Goal: Information Seeking & Learning: Get advice/opinions

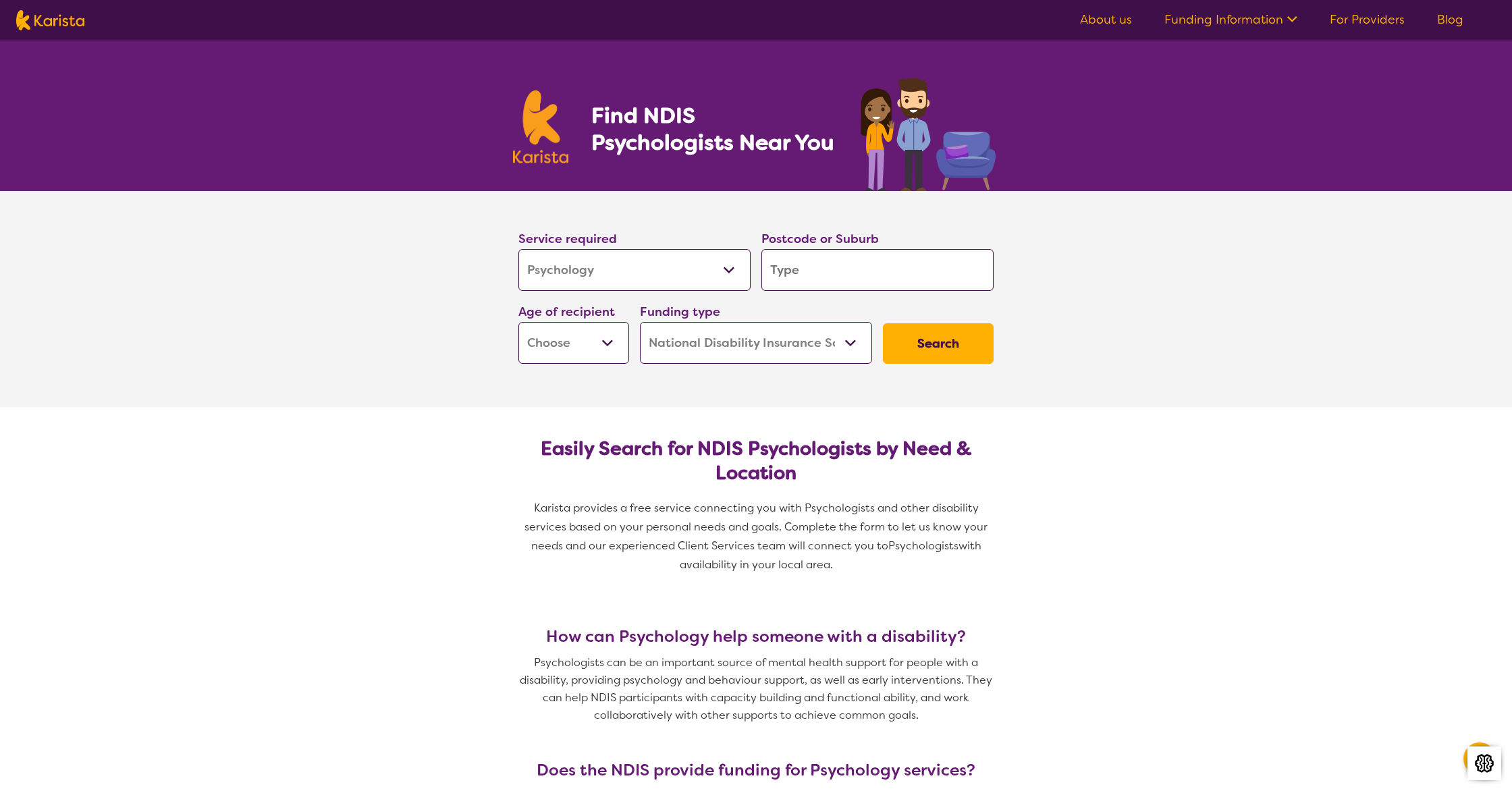
select select "Psychology"
select select "NDIS"
select select "Psychology"
select select "NDIS"
click at [854, 277] on input "search" at bounding box center [877, 270] width 232 height 42
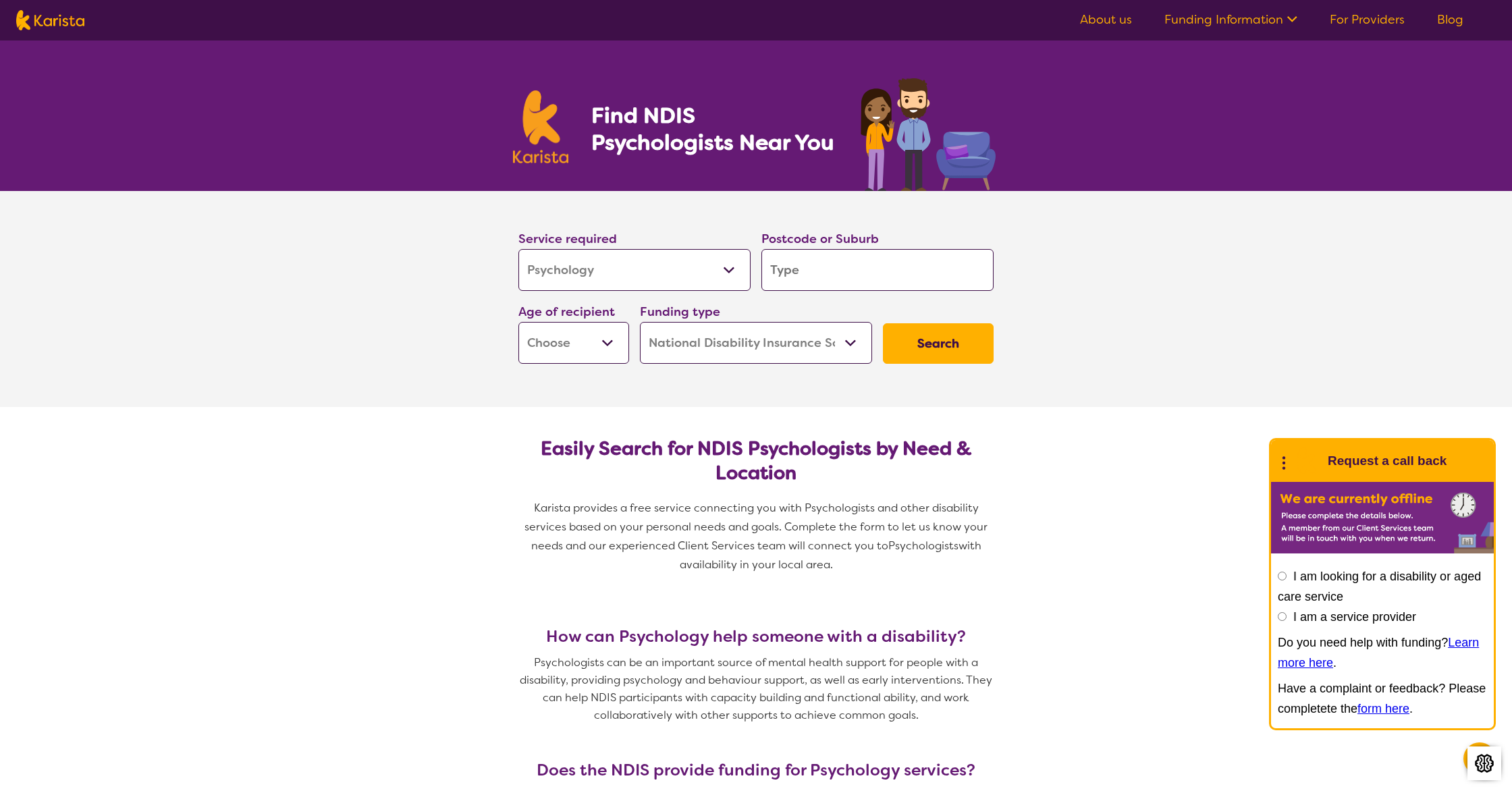
type input "2"
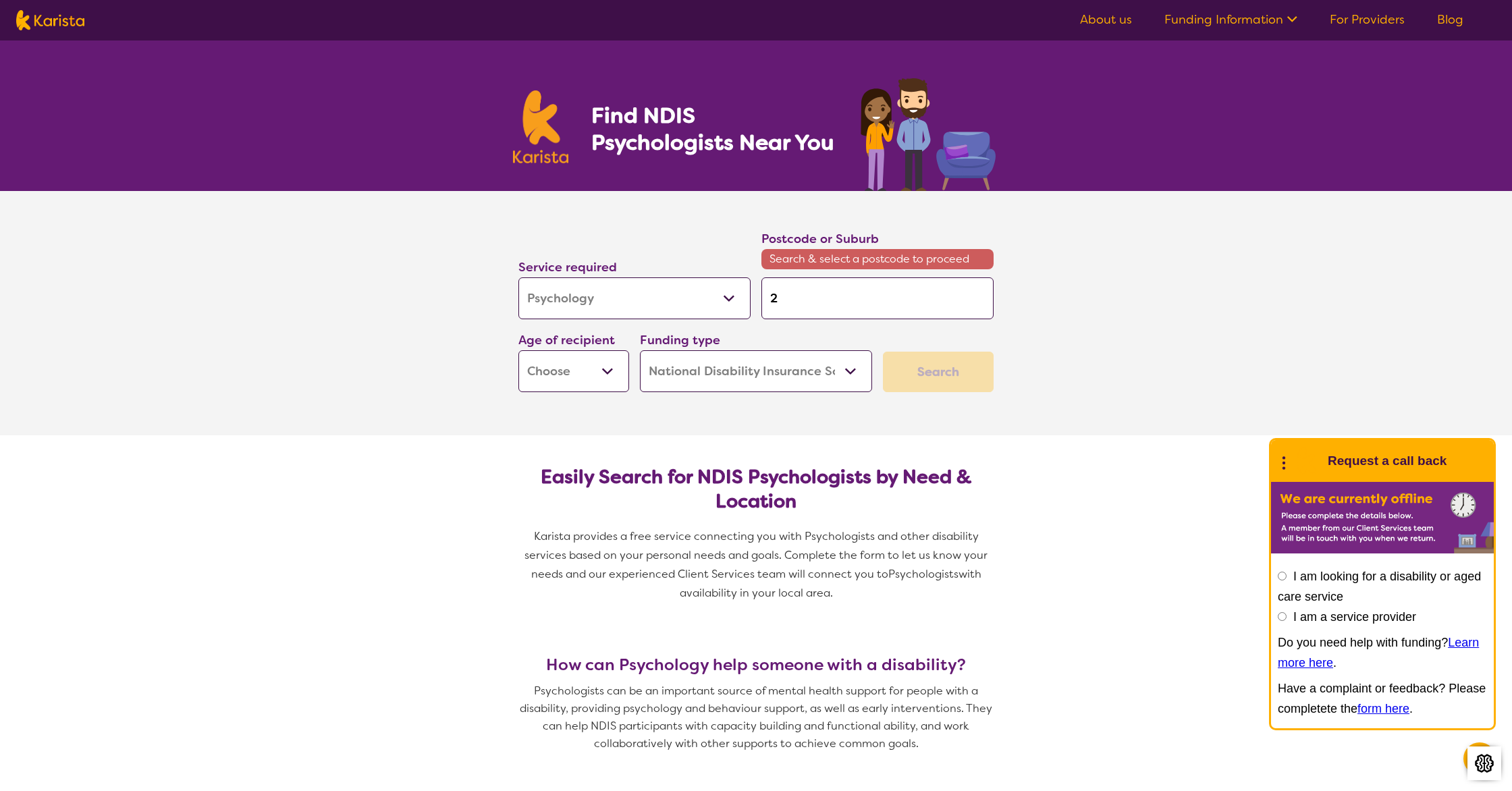
type input "21"
type input "213"
type input "2137"
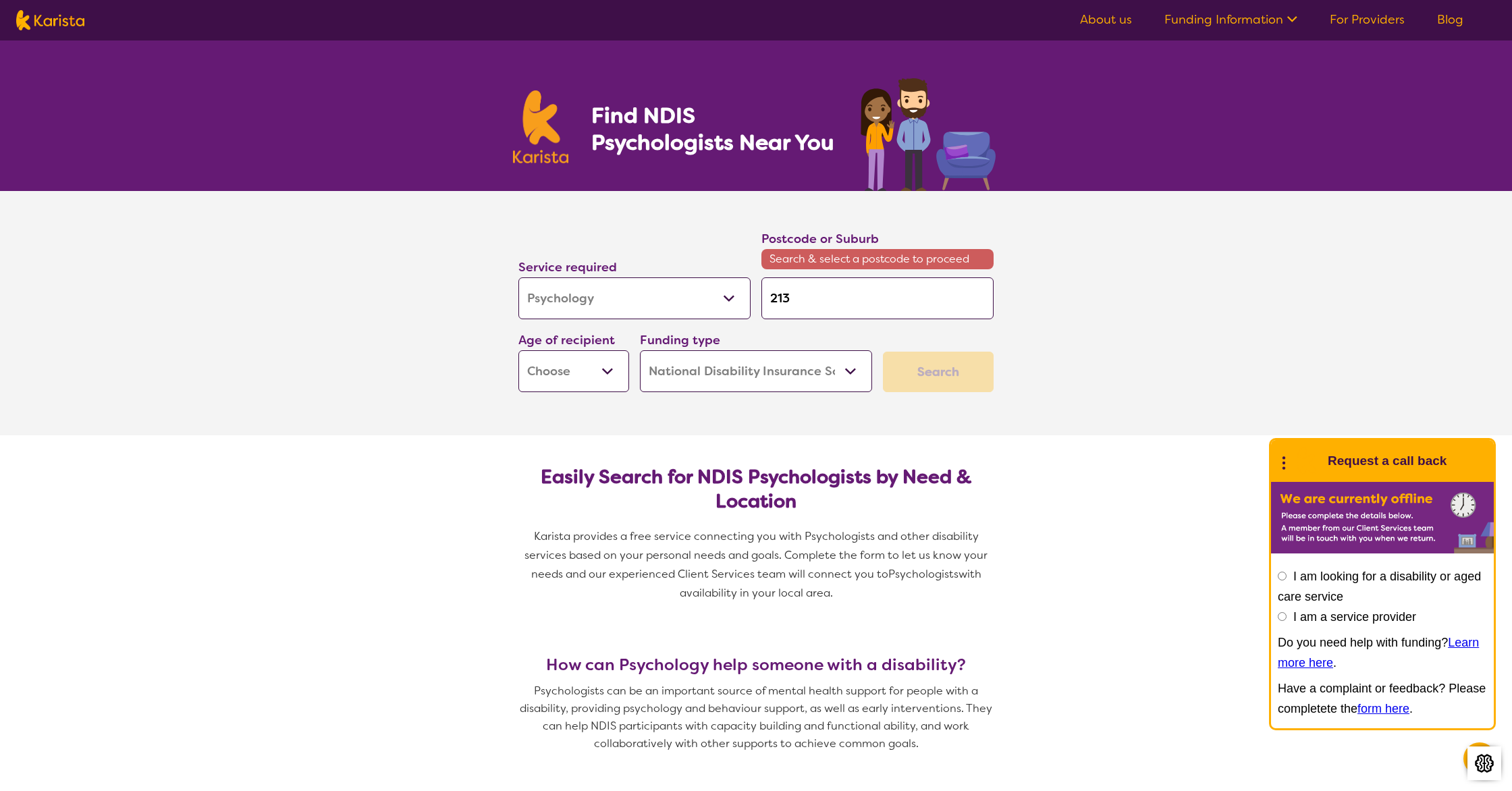
type input "2137"
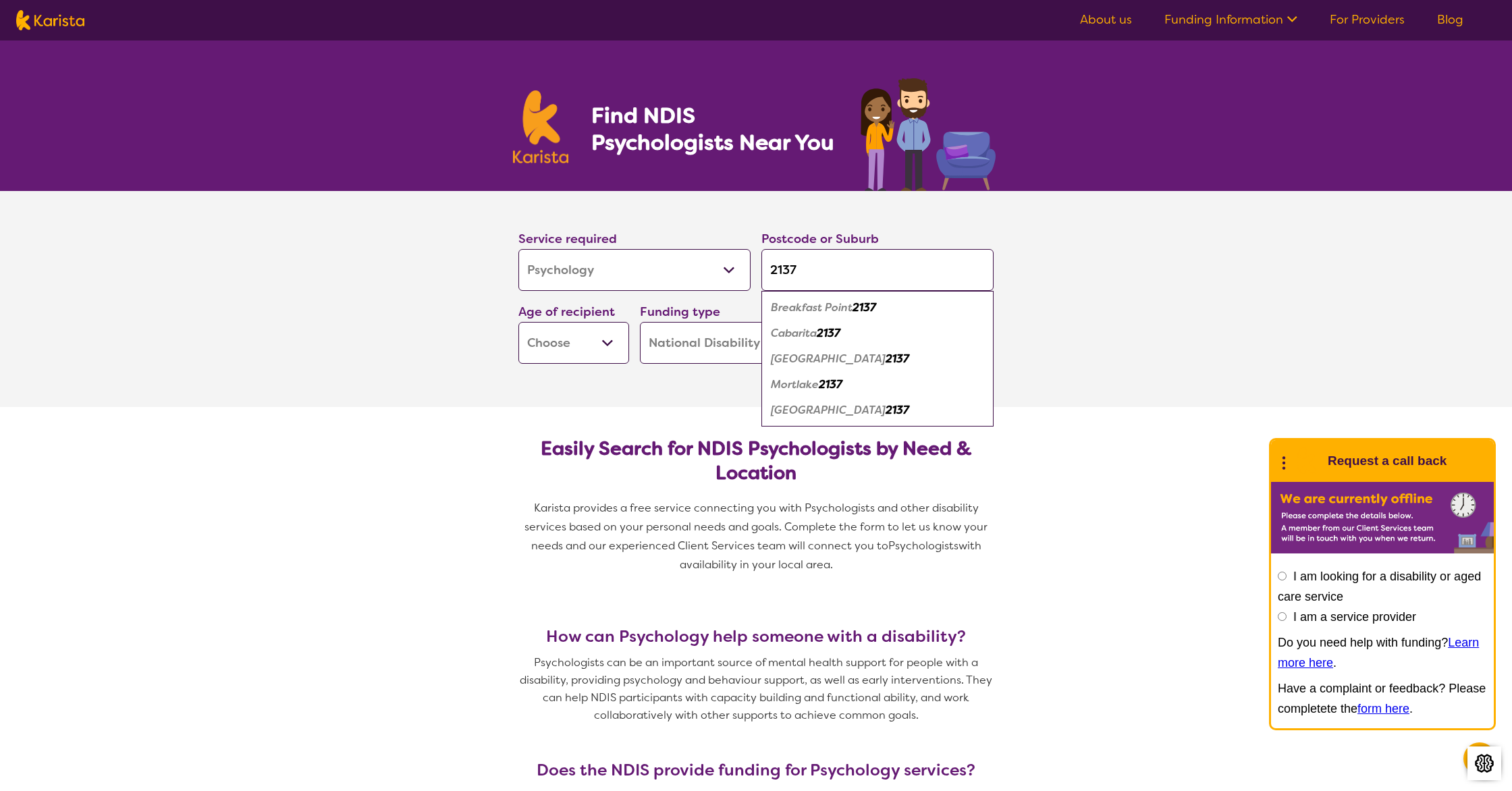
type input "2137"
click at [801, 363] on em "Concord" at bounding box center [828, 359] width 114 height 14
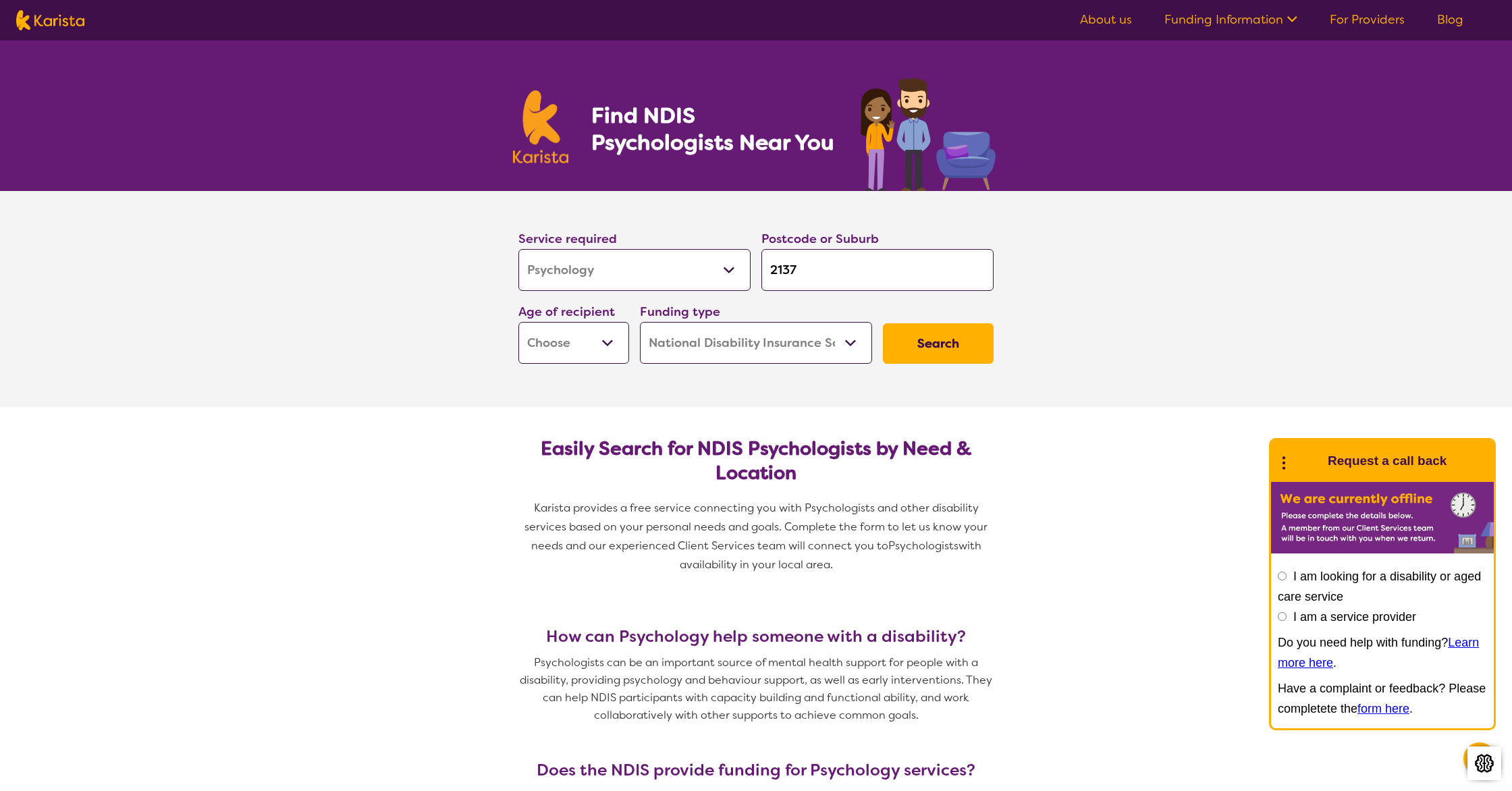
click at [598, 341] on select "Early Childhood - 0 to 9 Child - 10 to 11 Adolescent - 12 to 17 Adult - 18 to 6…" at bounding box center [574, 343] width 111 height 42
select select "AD"
click at [519, 322] on select "Early Childhood - 0 to 9 Child - 10 to 11 Adolescent - 12 to 17 Adult - 18 to 6…" at bounding box center [574, 343] width 111 height 42
select select "AD"
click at [938, 340] on button "Search" at bounding box center [938, 343] width 111 height 41
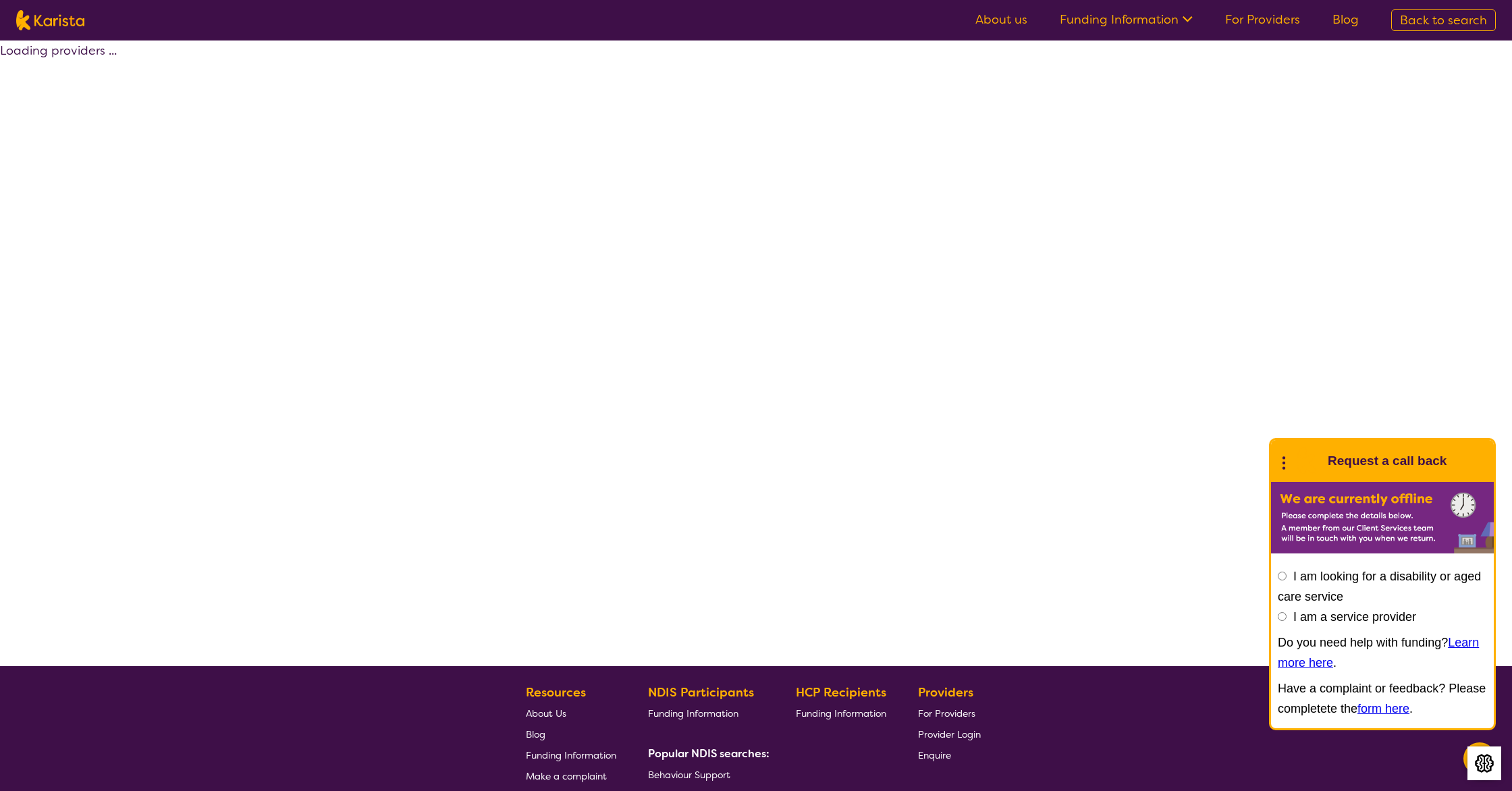
select select "by_score"
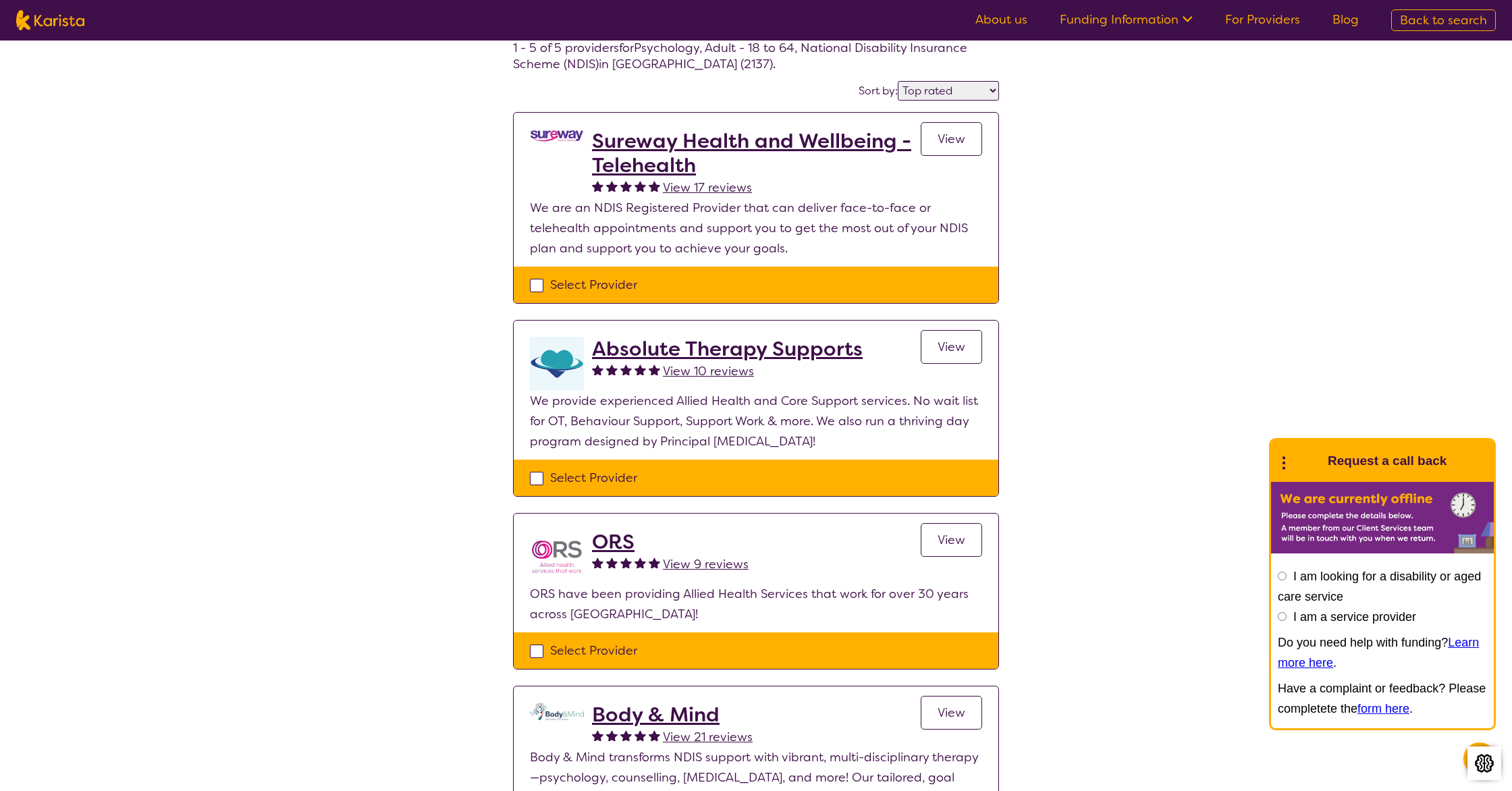
scroll to position [77, 0]
click at [630, 146] on h2 "Sureway Health and Wellbeing - Telehealth" at bounding box center [756, 152] width 329 height 49
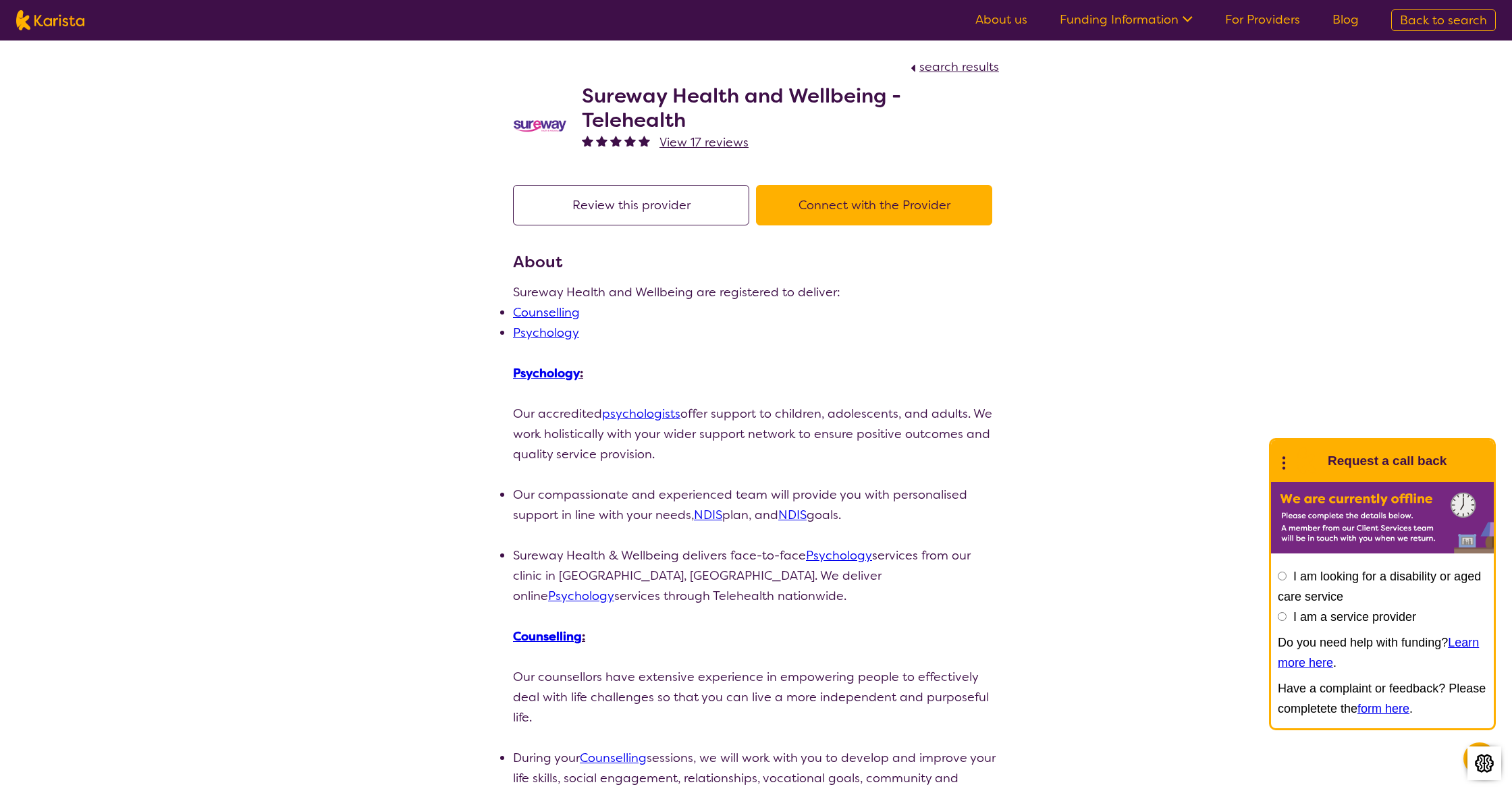
click at [550, 335] on link "Psychology" at bounding box center [546, 333] width 66 height 16
drag, startPoint x: 584, startPoint y: 94, endPoint x: 692, endPoint y: 114, distance: 109.8
click at [692, 114] on h2 "Sureway Health and Wellbeing - Telehealth" at bounding box center [791, 108] width 417 height 49
copy h2 "Sureway Health and Wellbeing - Telehealth"
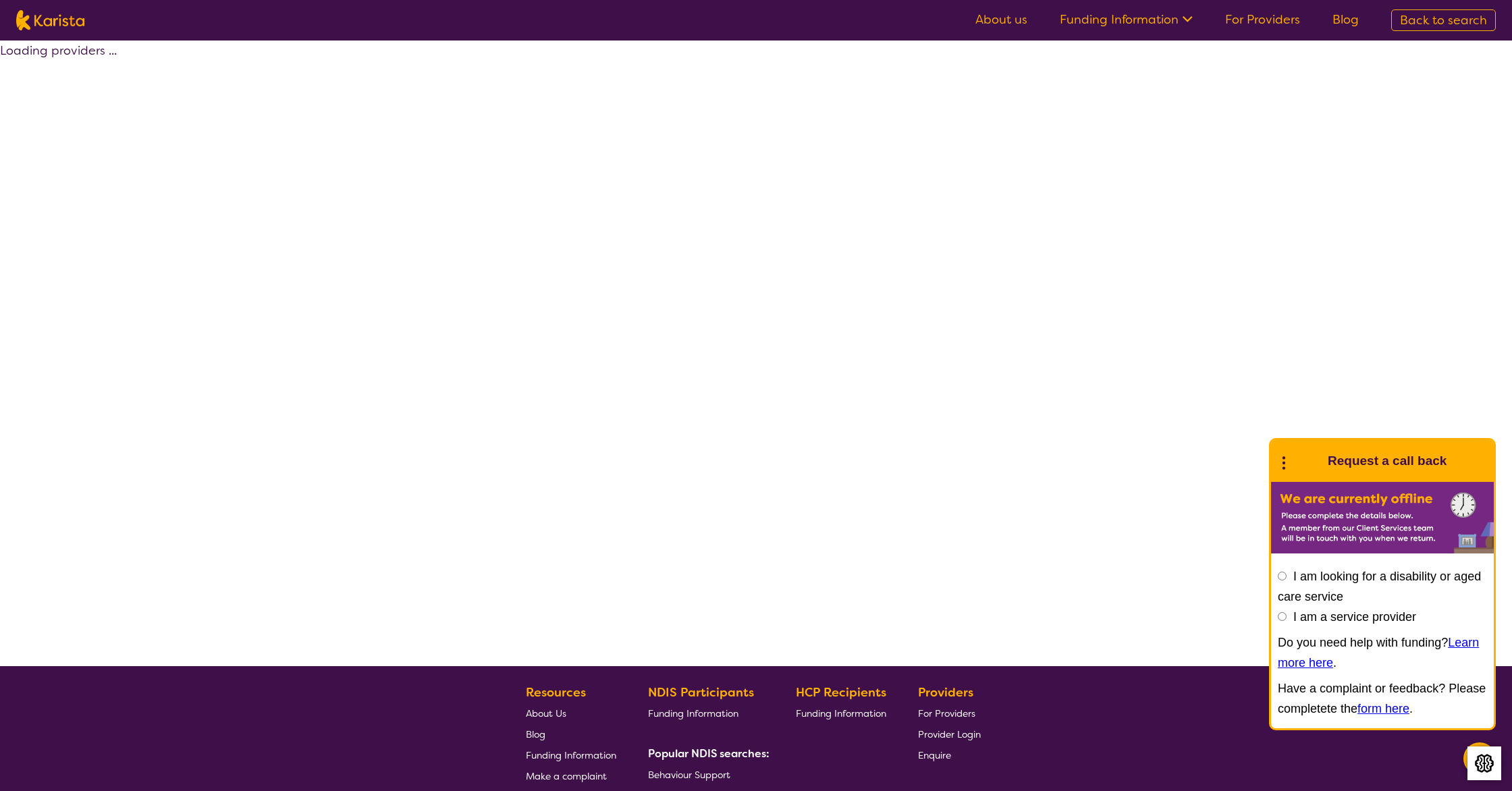
scroll to position [77, 0]
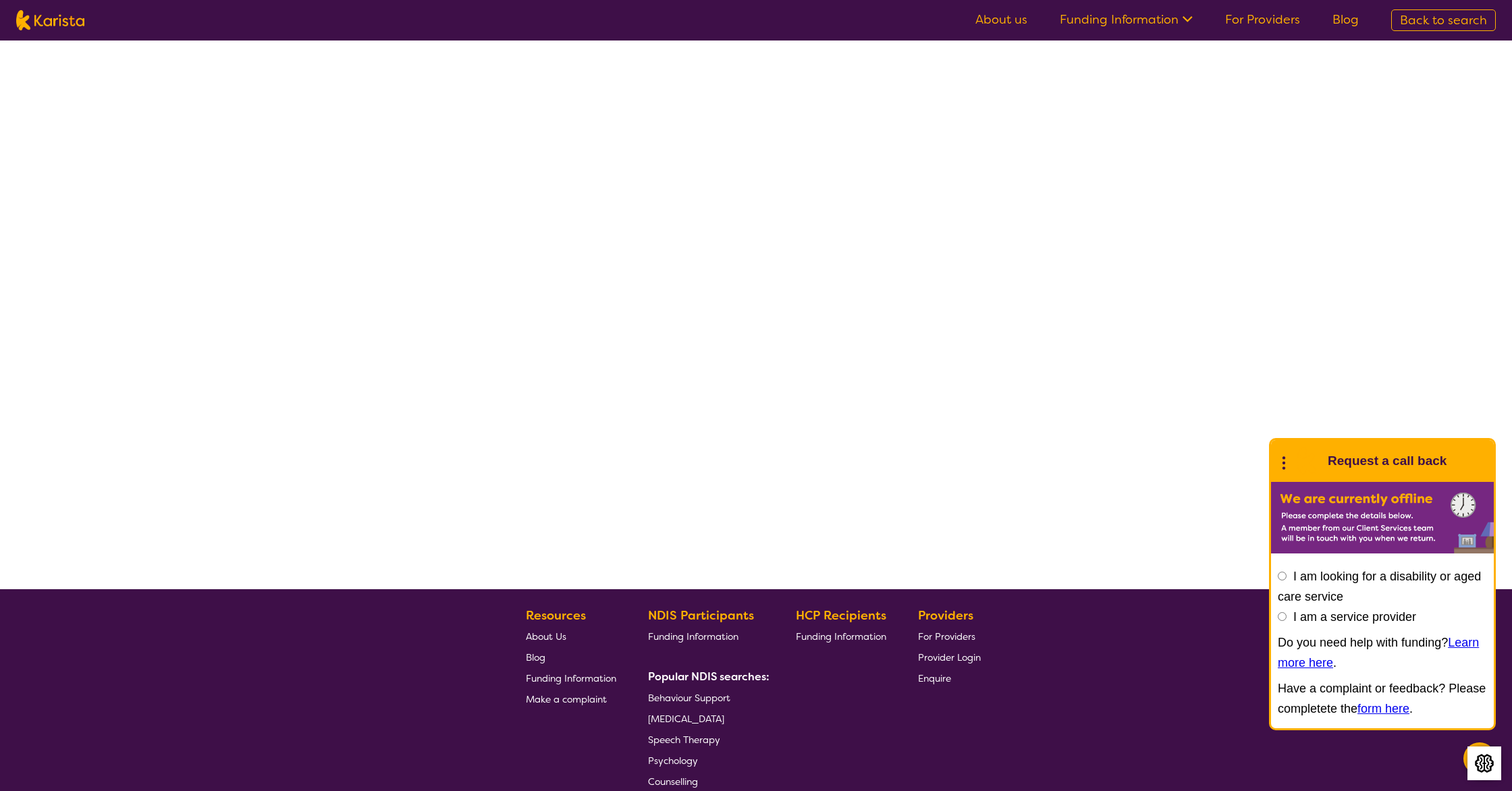
select select "by_score"
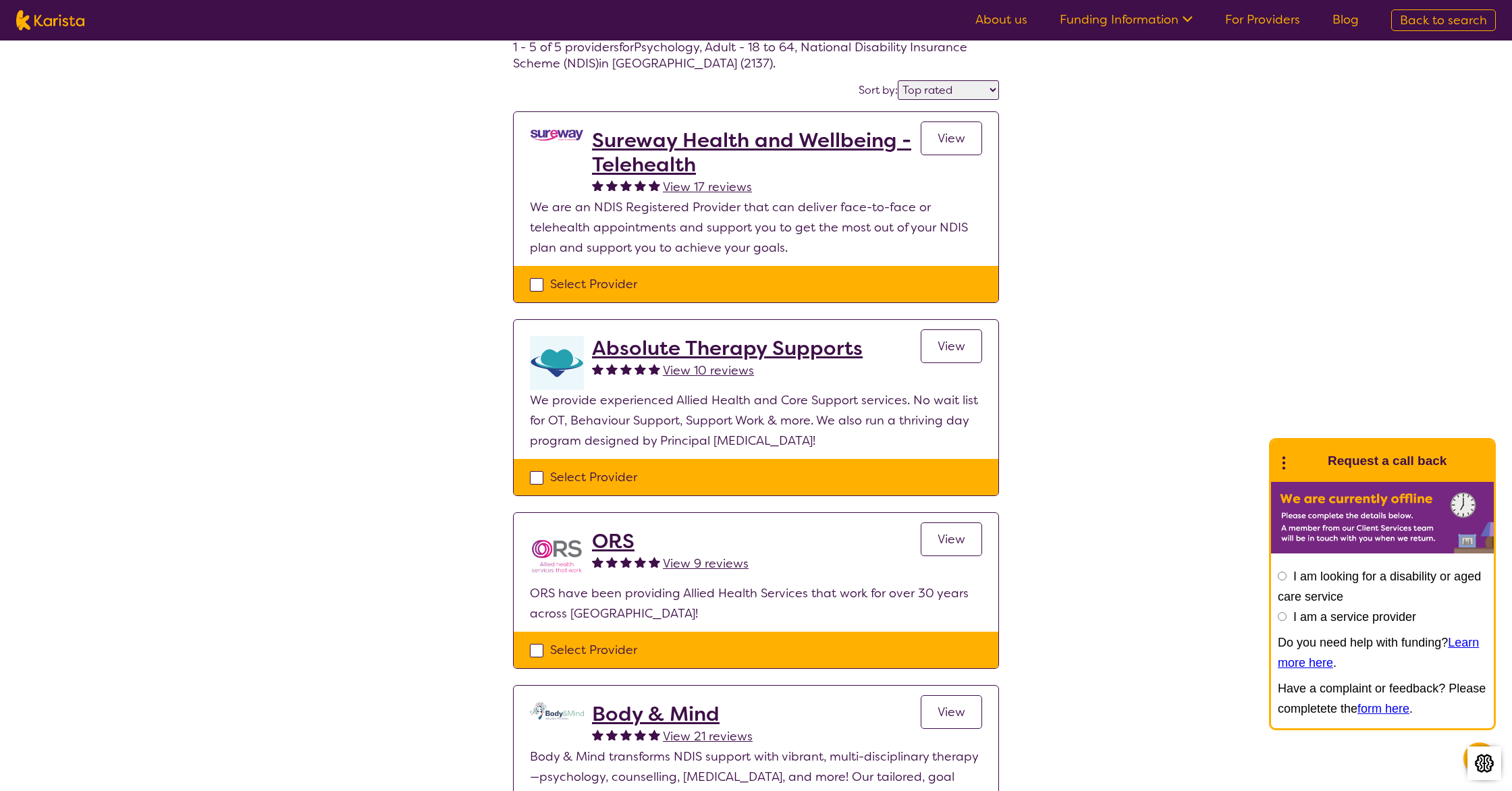
click at [781, 350] on h2 "Absolute Therapy Supports" at bounding box center [727, 348] width 271 height 24
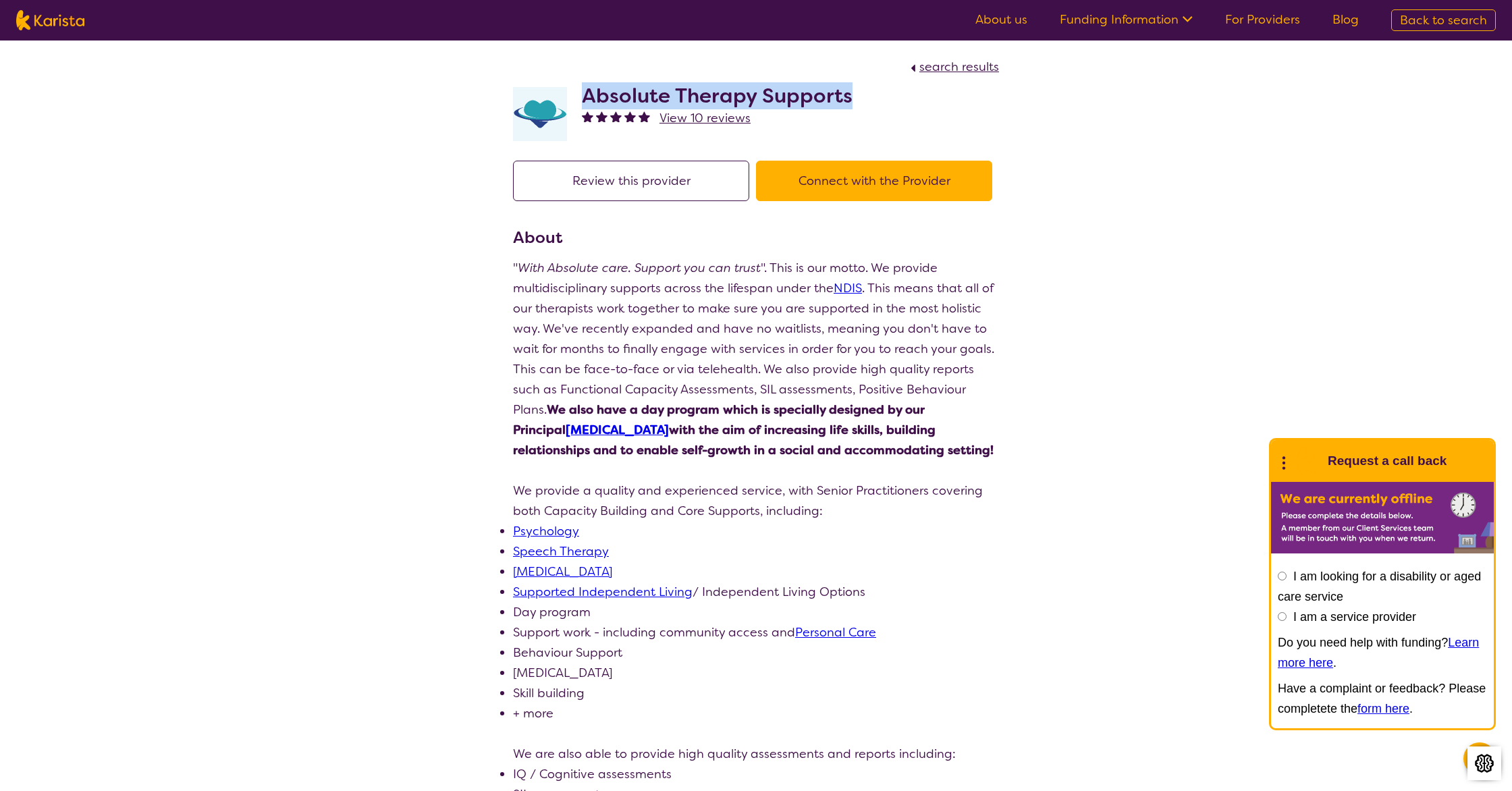
drag, startPoint x: 587, startPoint y: 97, endPoint x: 858, endPoint y: 106, distance: 271.1
click at [858, 106] on div "Absolute Therapy Supports View 10 reviews" at bounding box center [755, 111] width 486 height 68
copy h2 "Absolute Therapy Supports"
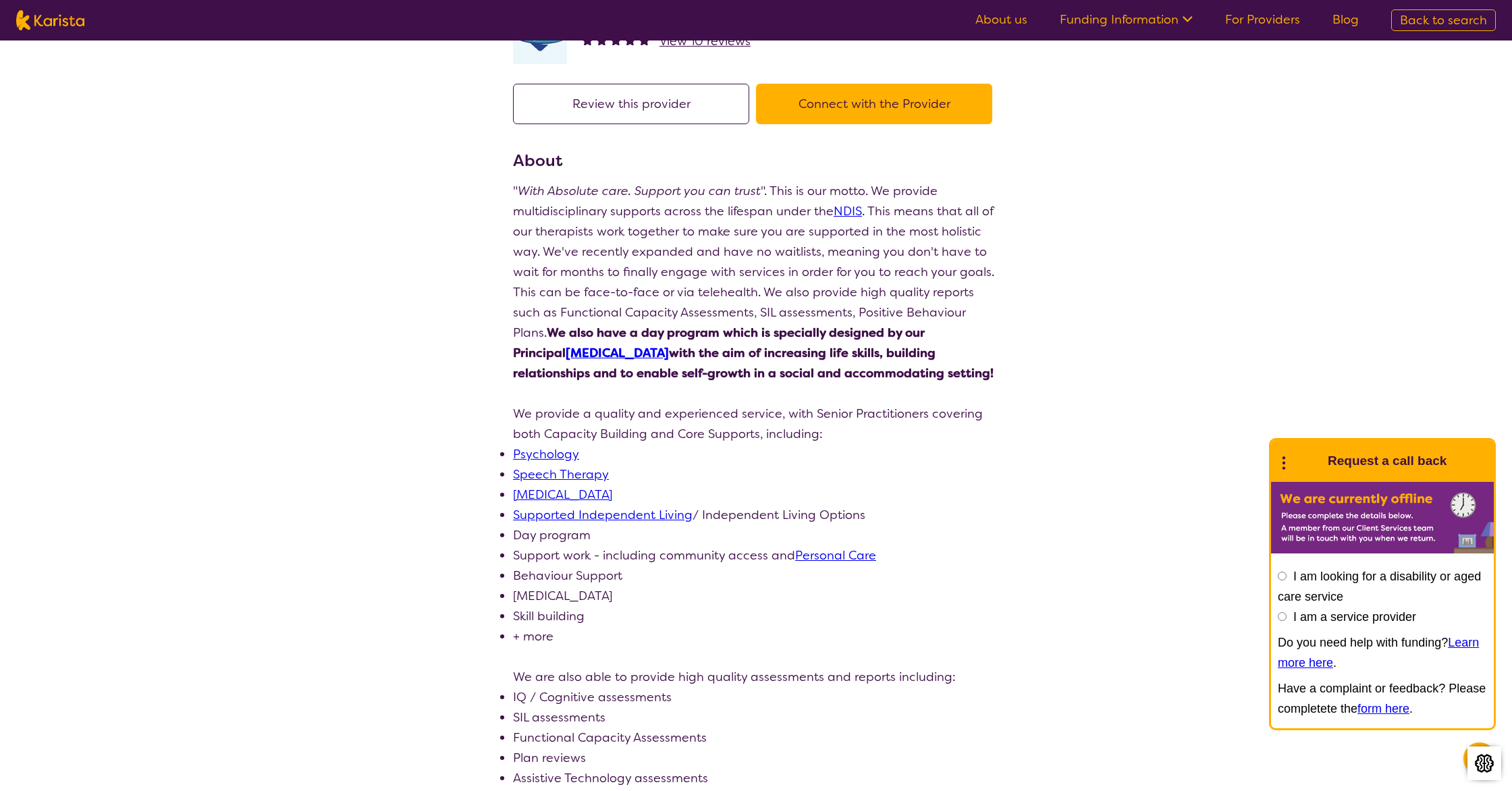
select select "by_score"
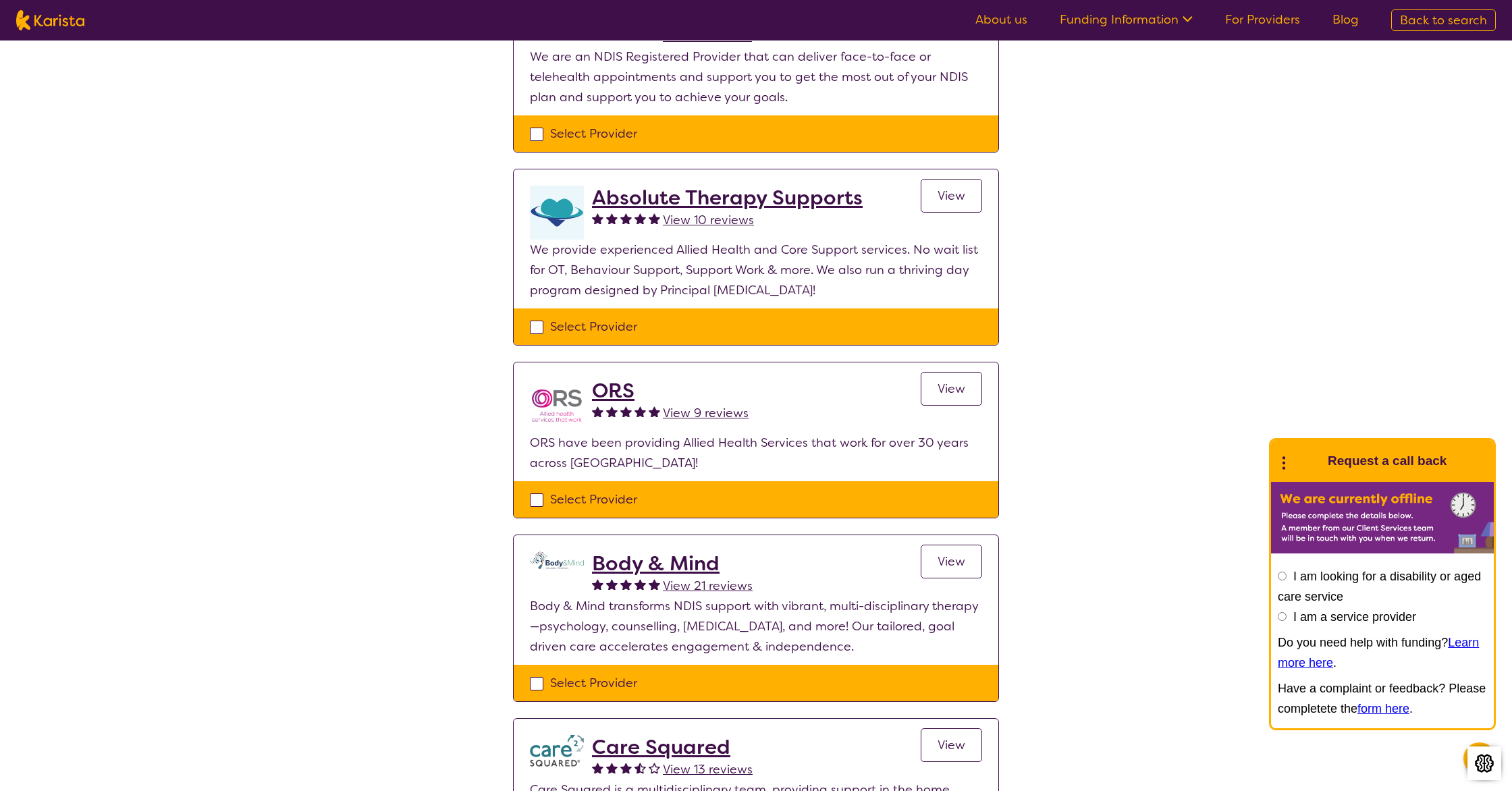
scroll to position [289, 0]
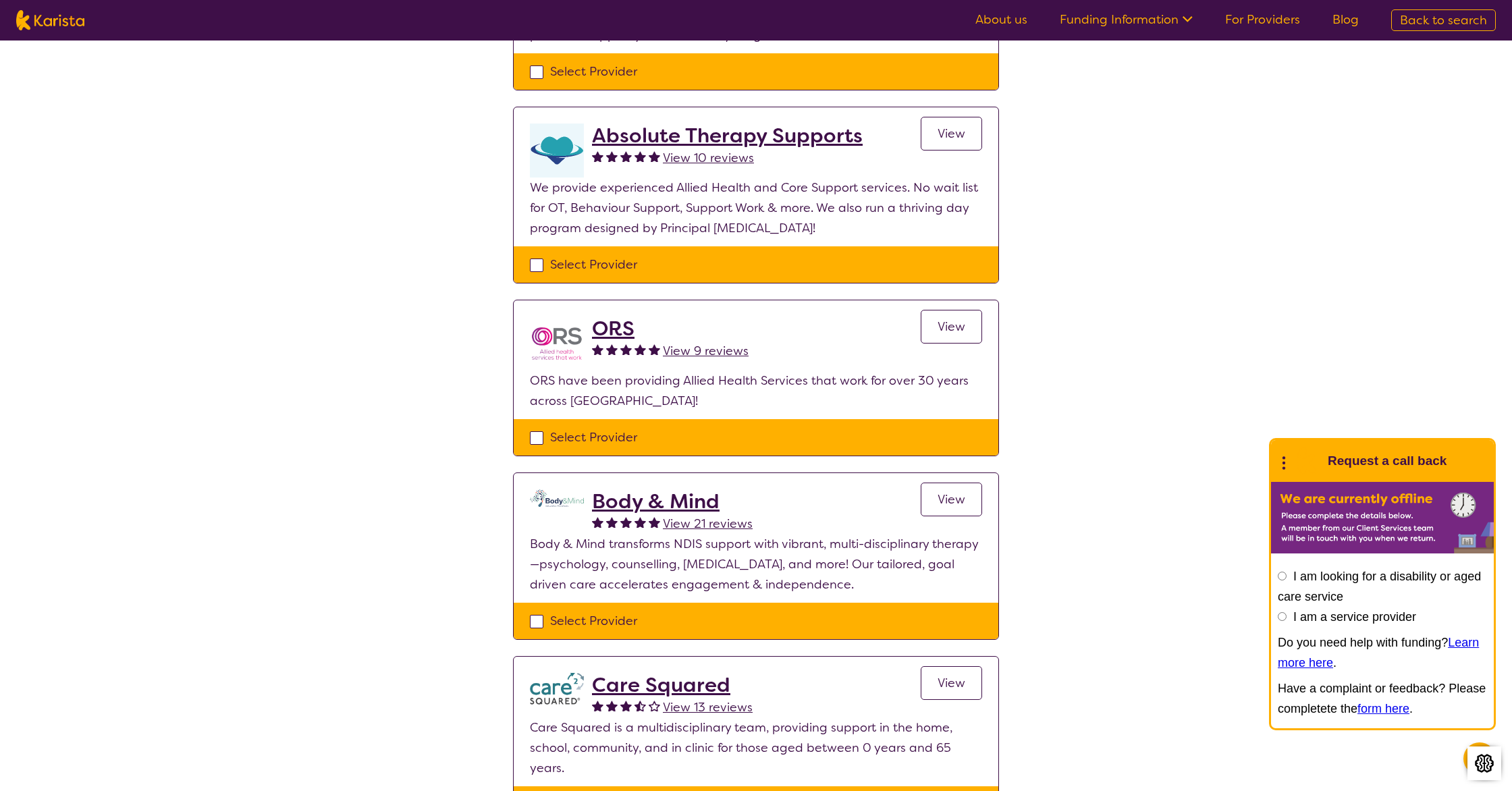
click at [603, 326] on h2 "ORS" at bounding box center [669, 329] width 157 height 24
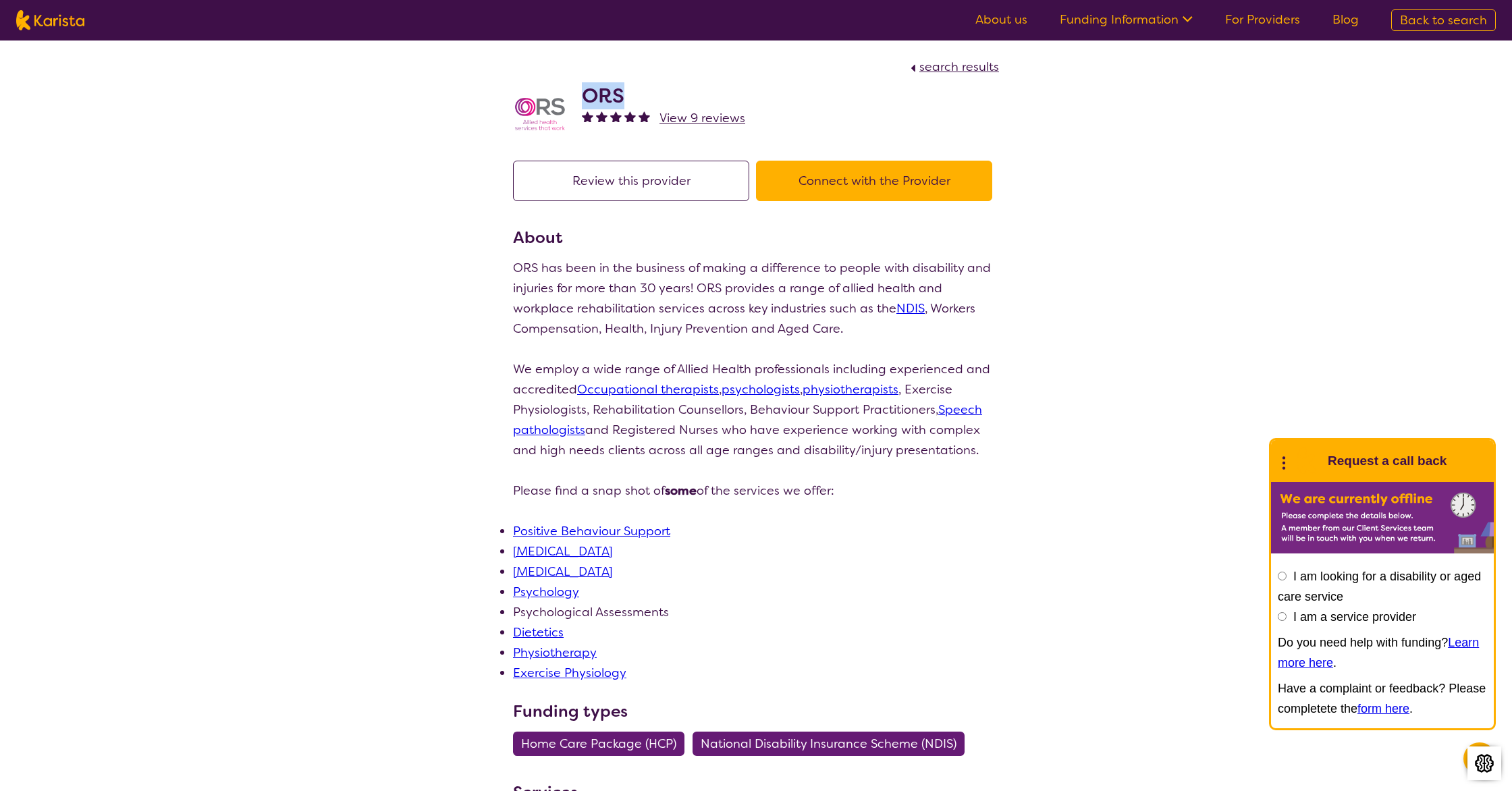
drag, startPoint x: 587, startPoint y: 90, endPoint x: 635, endPoint y: 94, distance: 48.2
click at [635, 94] on h2 "ORS" at bounding box center [663, 96] width 164 height 24
copy h2 "ORS"
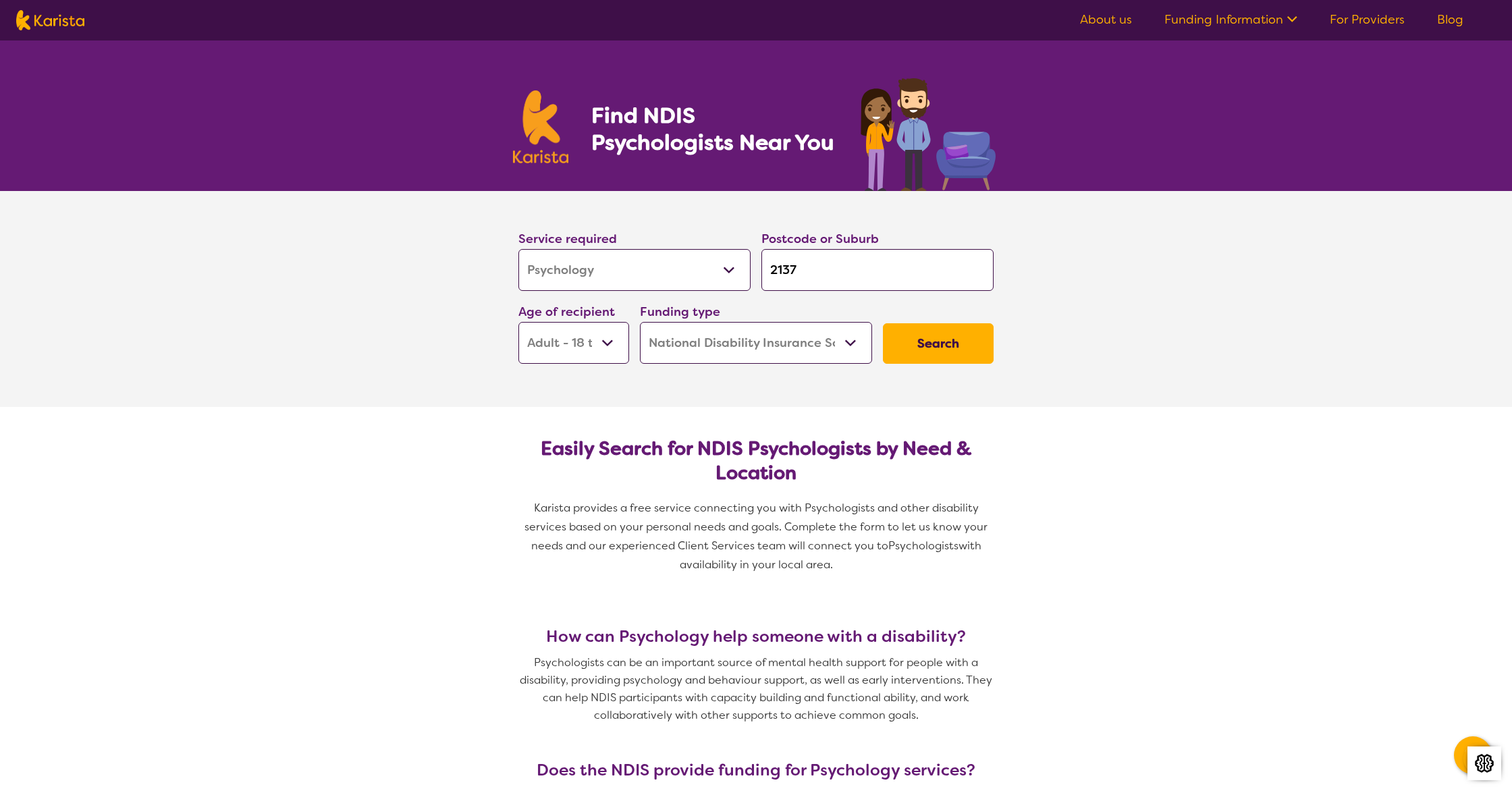
select select "Psychology"
select select "AD"
select select "NDIS"
select select "Psychology"
select select "AD"
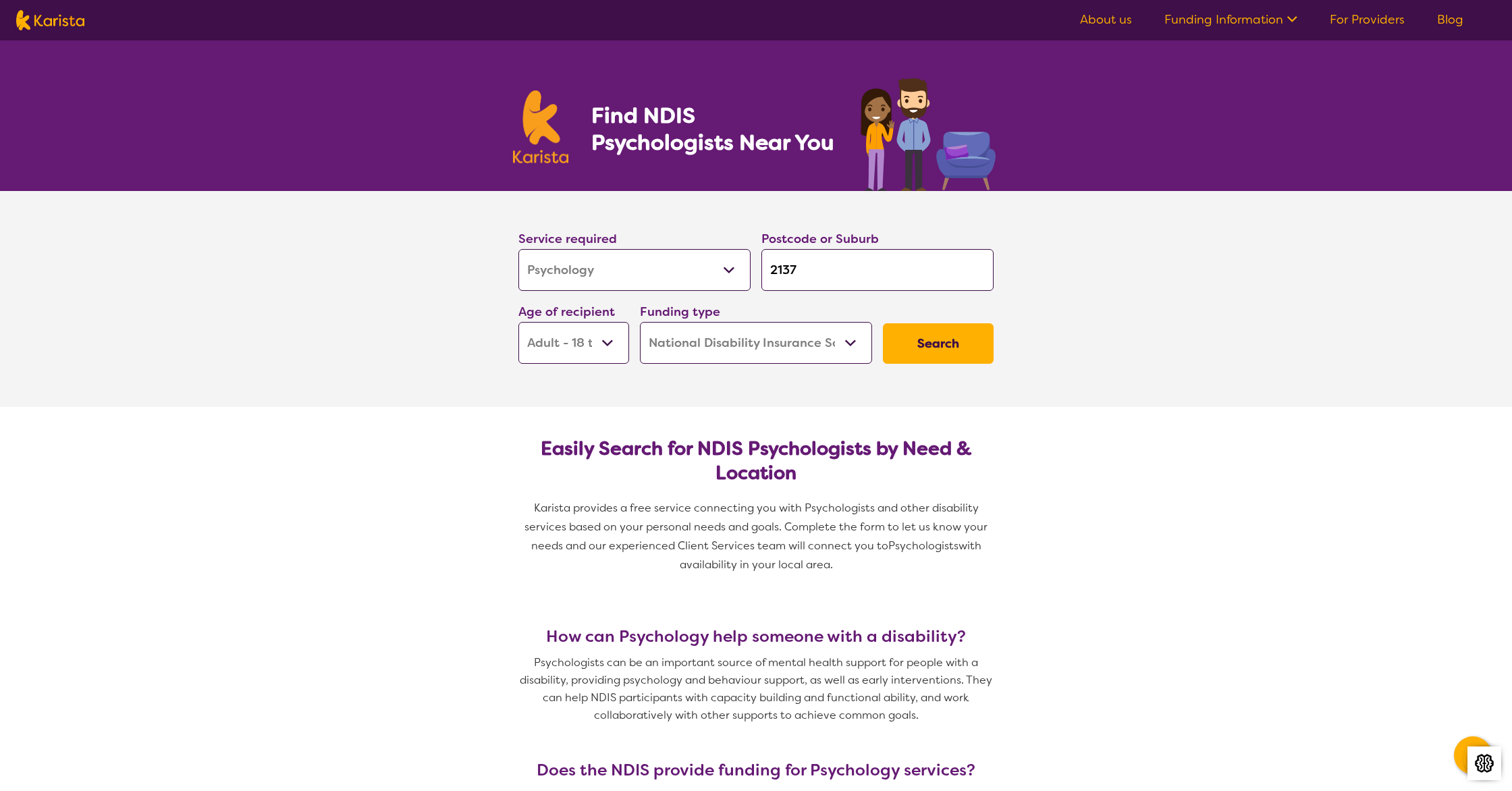
select select "NDIS"
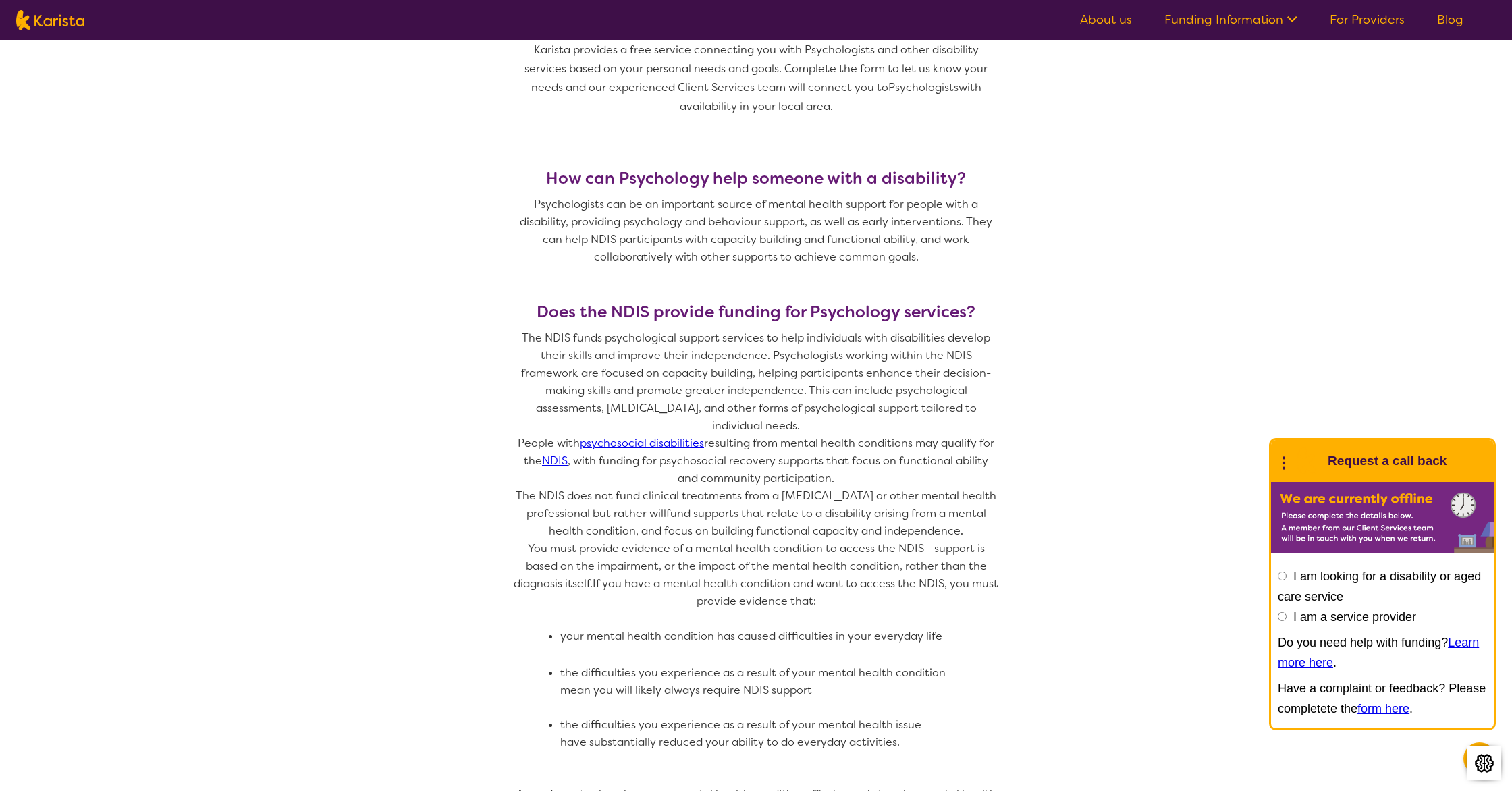
scroll to position [463, 0]
